Goal: Find contact information: Find contact information

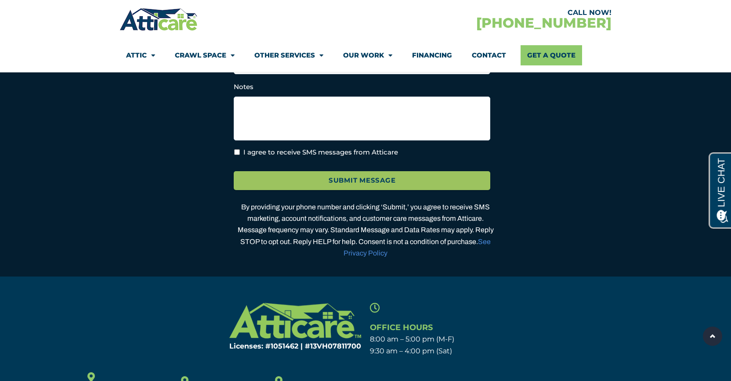
scroll to position [2831, 0]
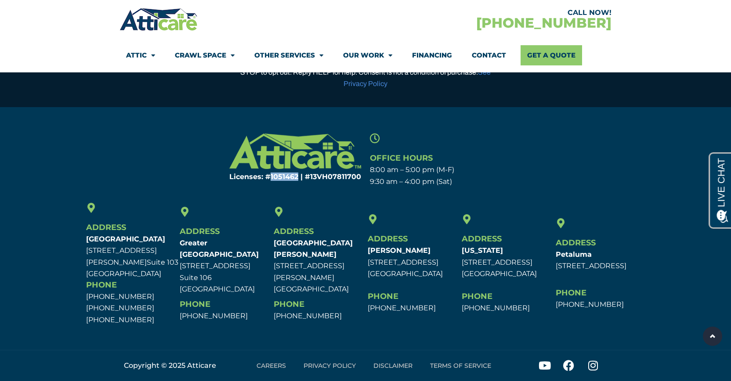
drag, startPoint x: 270, startPoint y: 177, endPoint x: 299, endPoint y: 176, distance: 29.0
click at [299, 176] on h6 "Licenses: #1051462 | #13VH078117​00" at bounding box center [283, 176] width 158 height 7
copy h6 "1051462"
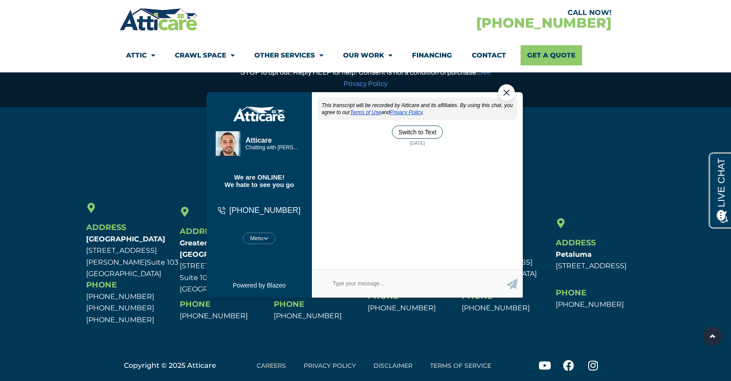
scroll to position [0, 0]
click at [153, 307] on p "510-379-4411 1-866-964-0320 866-973-5408" at bounding box center [131, 308] width 90 height 35
click at [508, 93] on div "Close Chat" at bounding box center [506, 92] width 17 height 17
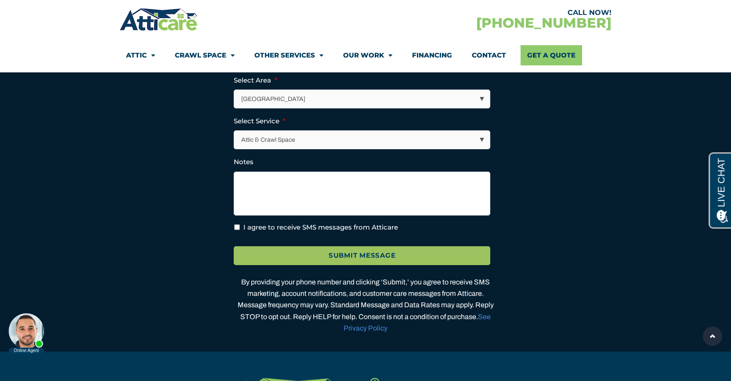
scroll to position [2649, 0]
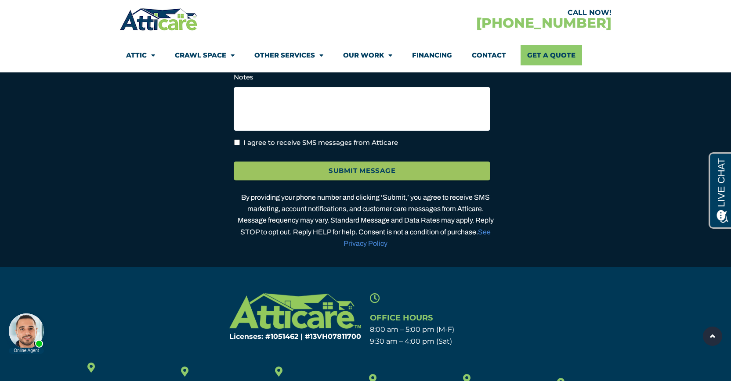
click at [496, 57] on link "Contact" at bounding box center [489, 55] width 34 height 20
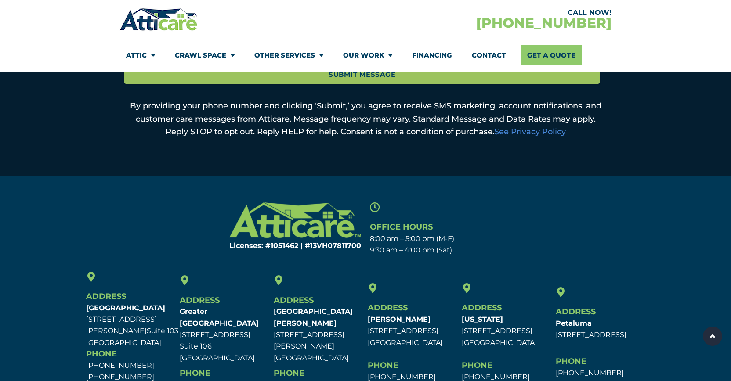
scroll to position [578, 0]
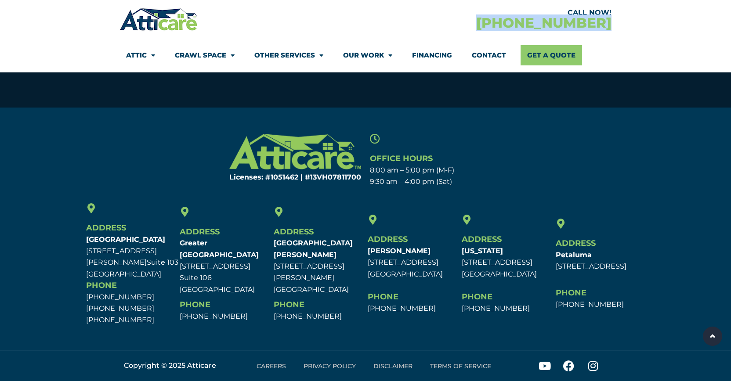
drag, startPoint x: 500, startPoint y: 22, endPoint x: 614, endPoint y: 19, distance: 114.2
click at [614, 19] on section "CALL NOW! [PHONE_NUMBER] Attic Attic Cleaning Rodent Proofing Air Sealing Insul…" at bounding box center [365, 36] width 731 height 72
copy link "[PHONE_NUMBER]"
drag, startPoint x: 86, startPoint y: 240, endPoint x: 169, endPoint y: 273, distance: 88.9
click at [169, 273] on p "[GEOGRAPHIC_DATA] [STREET_ADDRESS][PERSON_NAME] [STREET_ADDRESS]" at bounding box center [131, 257] width 90 height 46
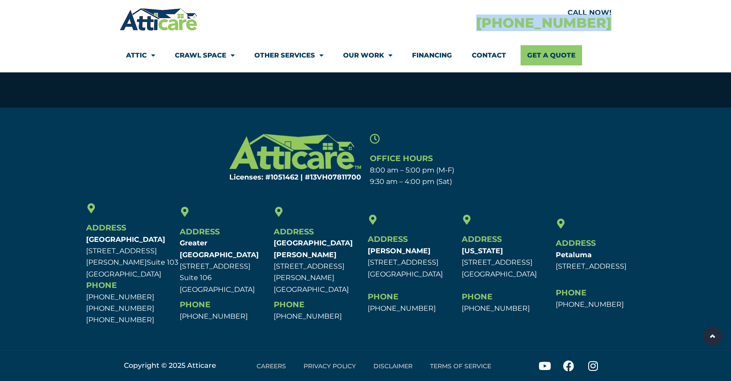
copy p "[GEOGRAPHIC_DATA] [STREET_ADDRESS][PERSON_NAME] [STREET_ADDRESS]"
click at [572, 193] on div "Licenses: #1051462 | #13VH078117​00 Office Hours 8:00 am – 5:00 pm (M-F) 9:30 a…" at bounding box center [365, 229] width 731 height 199
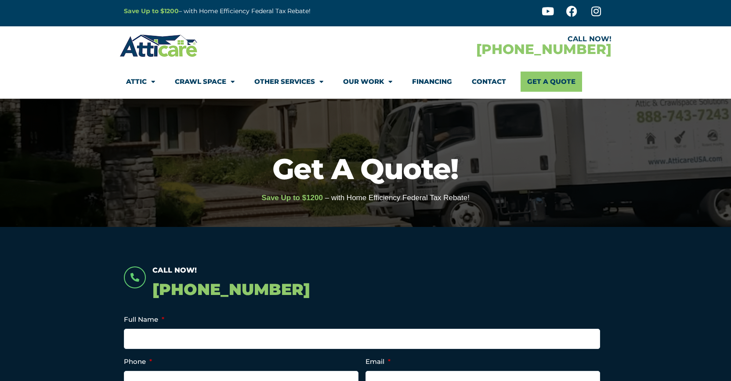
scroll to position [0, 0]
